Goal: Task Accomplishment & Management: Manage account settings

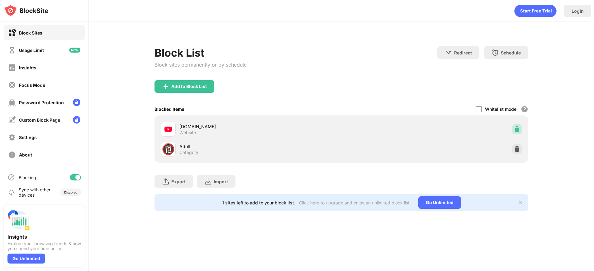
click at [516, 132] on img at bounding box center [517, 129] width 6 height 6
